Goal: Task Accomplishment & Management: Use online tool/utility

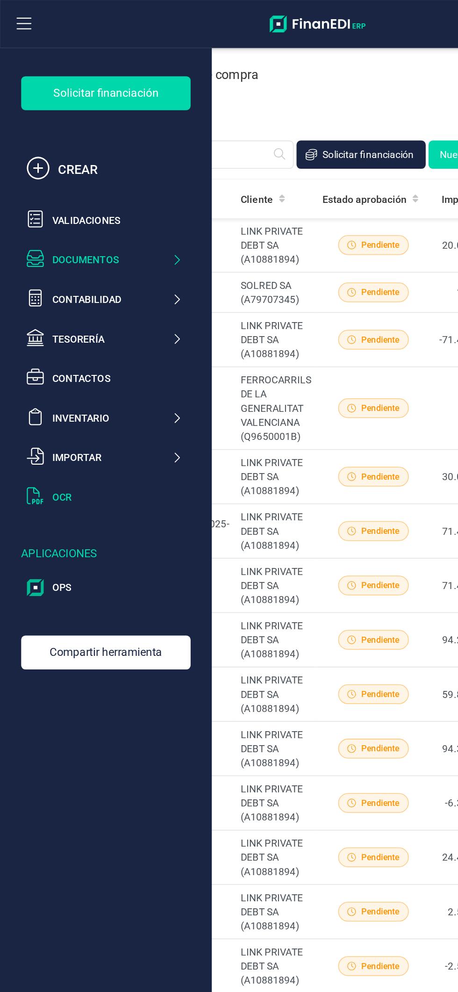
click at [72, 330] on div "OCR" at bounding box center [78, 328] width 86 height 9
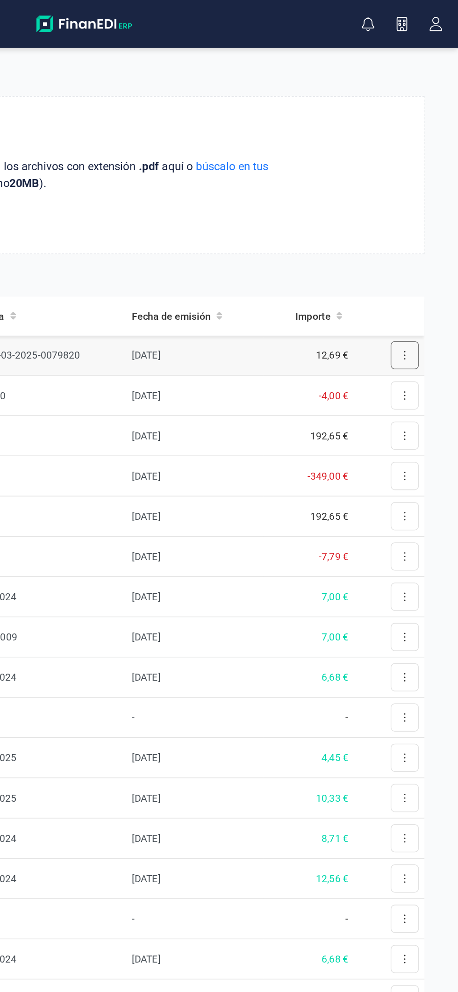
click at [422, 235] on icon at bounding box center [422, 235] width 1 height 6
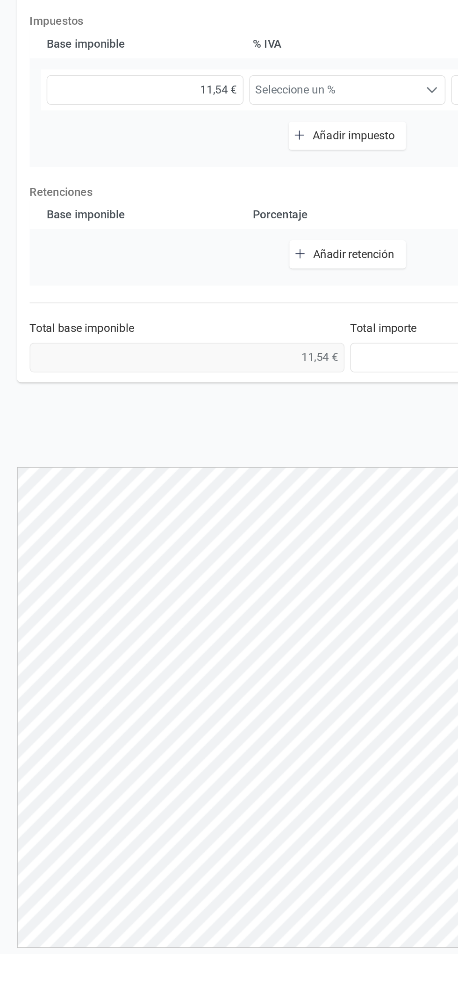
scroll to position [39, 0]
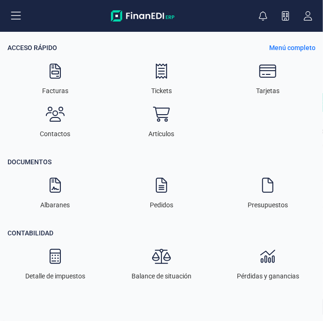
click at [295, 47] on p "Menú completo" at bounding box center [292, 47] width 46 height 9
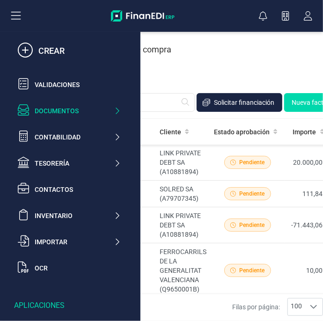
scroll to position [115, 0]
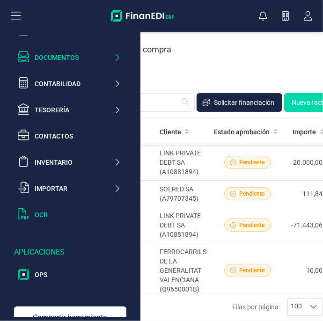
click at [37, 208] on div "OCR" at bounding box center [69, 214] width 110 height 19
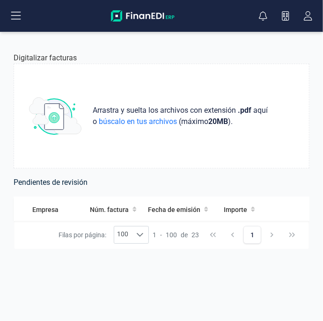
click at [287, 230] on button at bounding box center [296, 235] width 19 height 19
click at [268, 203] on span "Revisar factura" at bounding box center [273, 207] width 44 height 9
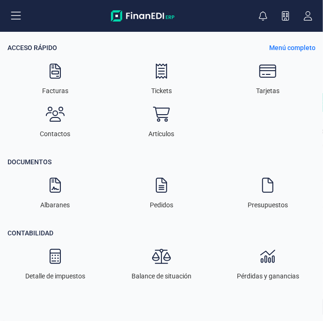
click at [44, 50] on p "Acceso Rápido" at bounding box center [32, 47] width 50 height 9
click at [302, 51] on p "Menú completo" at bounding box center [292, 47] width 46 height 9
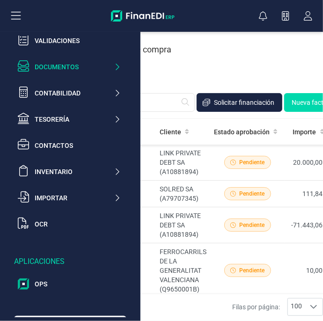
scroll to position [115, 0]
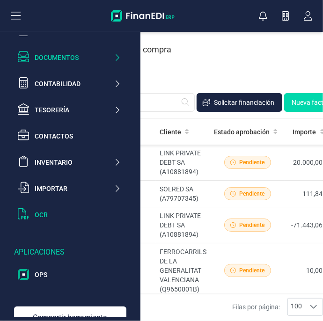
click at [57, 222] on div "OCR" at bounding box center [69, 214] width 110 height 19
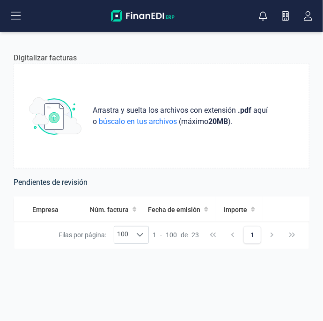
click at [290, 231] on button at bounding box center [296, 235] width 19 height 19
click at [295, 238] on button at bounding box center [296, 235] width 19 height 19
click at [290, 236] on button at bounding box center [296, 235] width 19 height 19
click at [266, 208] on span "Revisar factura" at bounding box center [273, 207] width 44 height 9
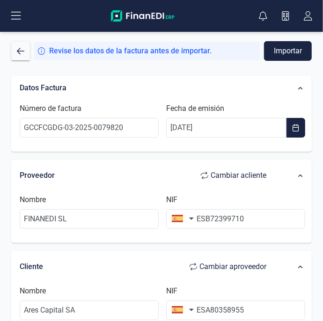
click at [249, 180] on span "Cambiar a cliente" at bounding box center [238, 175] width 56 height 11
type input "Ares Capital SA"
type input "ESA80358955"
type input "FINANEDI SL"
type input "ESB72399710"
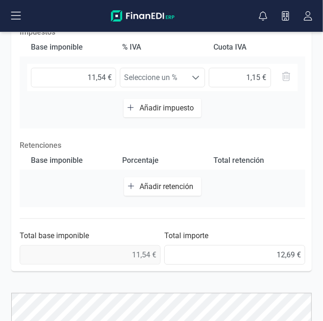
scroll to position [82, 0]
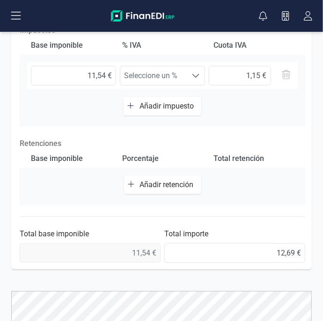
click at [187, 184] on span "Añadir retención" at bounding box center [169, 184] width 58 height 9
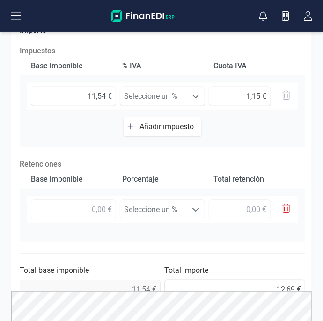
scroll to position [236, 0]
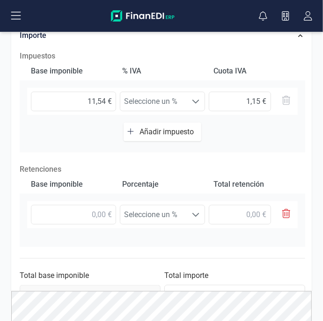
click at [289, 210] on icon "button" at bounding box center [286, 213] width 8 height 9
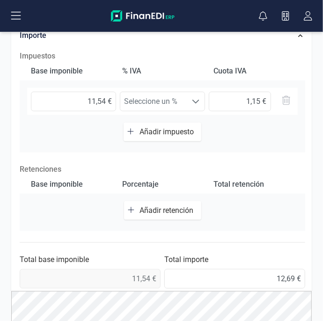
scroll to position [262, 0]
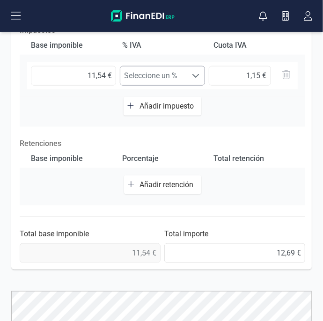
click at [190, 81] on div at bounding box center [196, 75] width 18 height 19
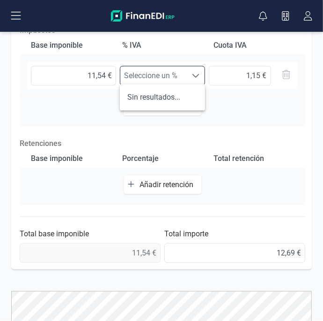
scroll to position [5, 42]
click at [240, 113] on div "Base imponible % [PERSON_NAME] [PERSON_NAME] 11,54 € Seleccione un % Seleccione…" at bounding box center [162, 81] width 285 height 91
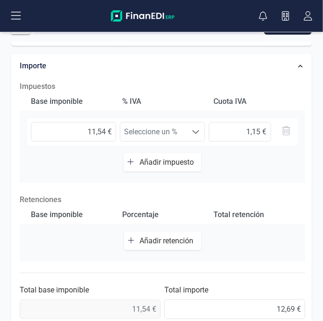
scroll to position [27, 0]
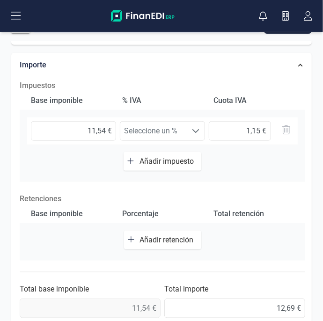
click at [177, 163] on span "Añadir impuesto" at bounding box center [168, 161] width 58 height 9
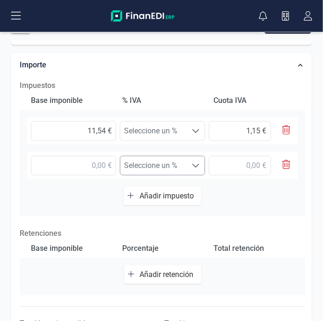
click at [180, 168] on span "Seleccione un %" at bounding box center [153, 165] width 66 height 19
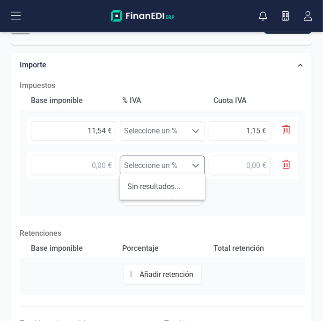
scroll to position [5, 42]
click at [236, 205] on div "Base imponible % [PERSON_NAME] [PERSON_NAME] 11,54 € Seleccione un % Seleccione…" at bounding box center [162, 153] width 285 height 125
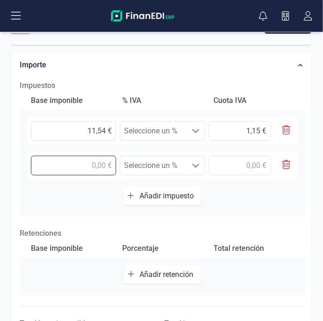
click at [90, 167] on input "text" at bounding box center [73, 166] width 85 height 20
